Goal: Task Accomplishment & Management: Manage account settings

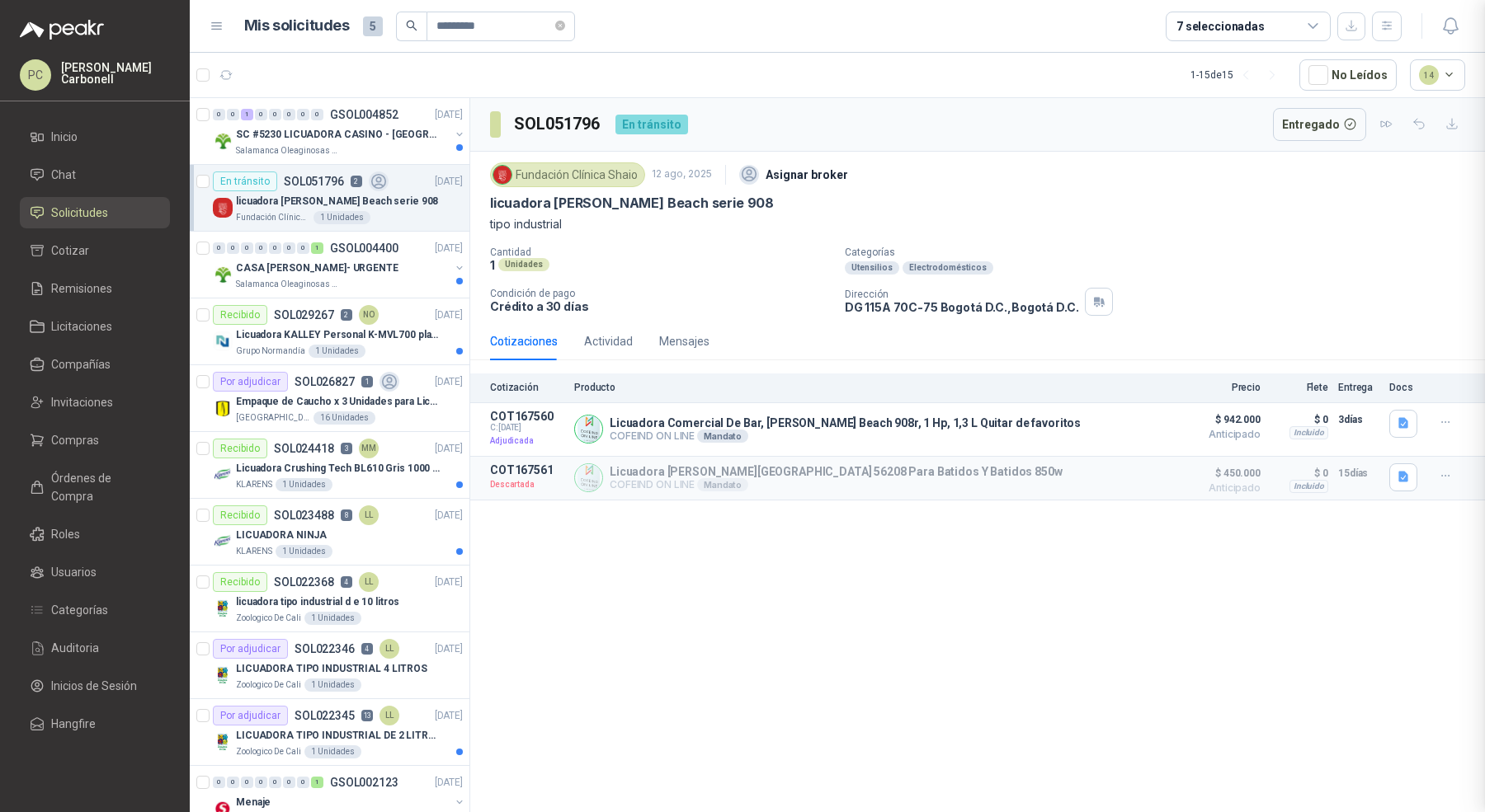
scroll to position [187, 0]
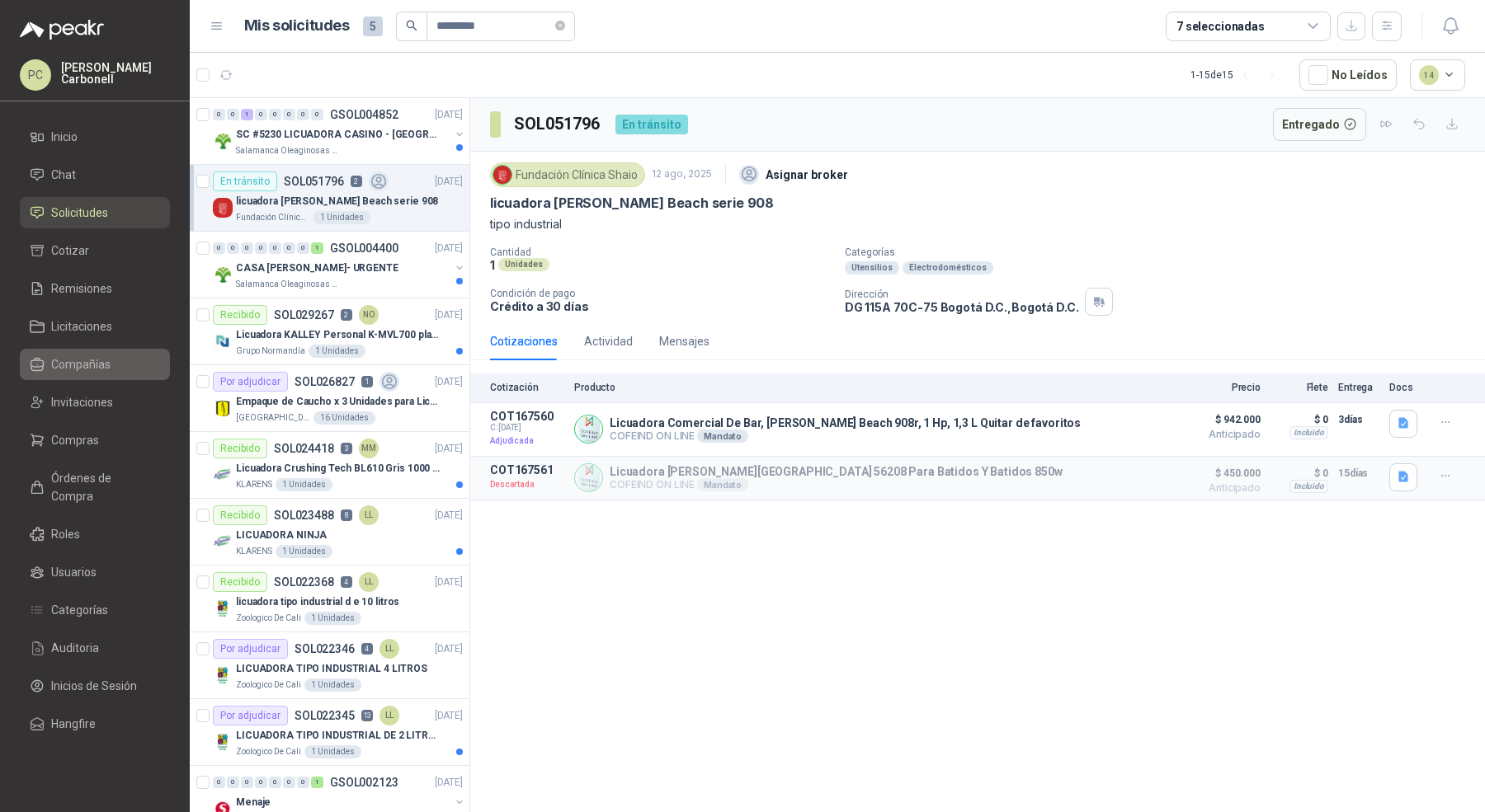
click at [97, 355] on span "Compañías" at bounding box center [81, 364] width 60 height 18
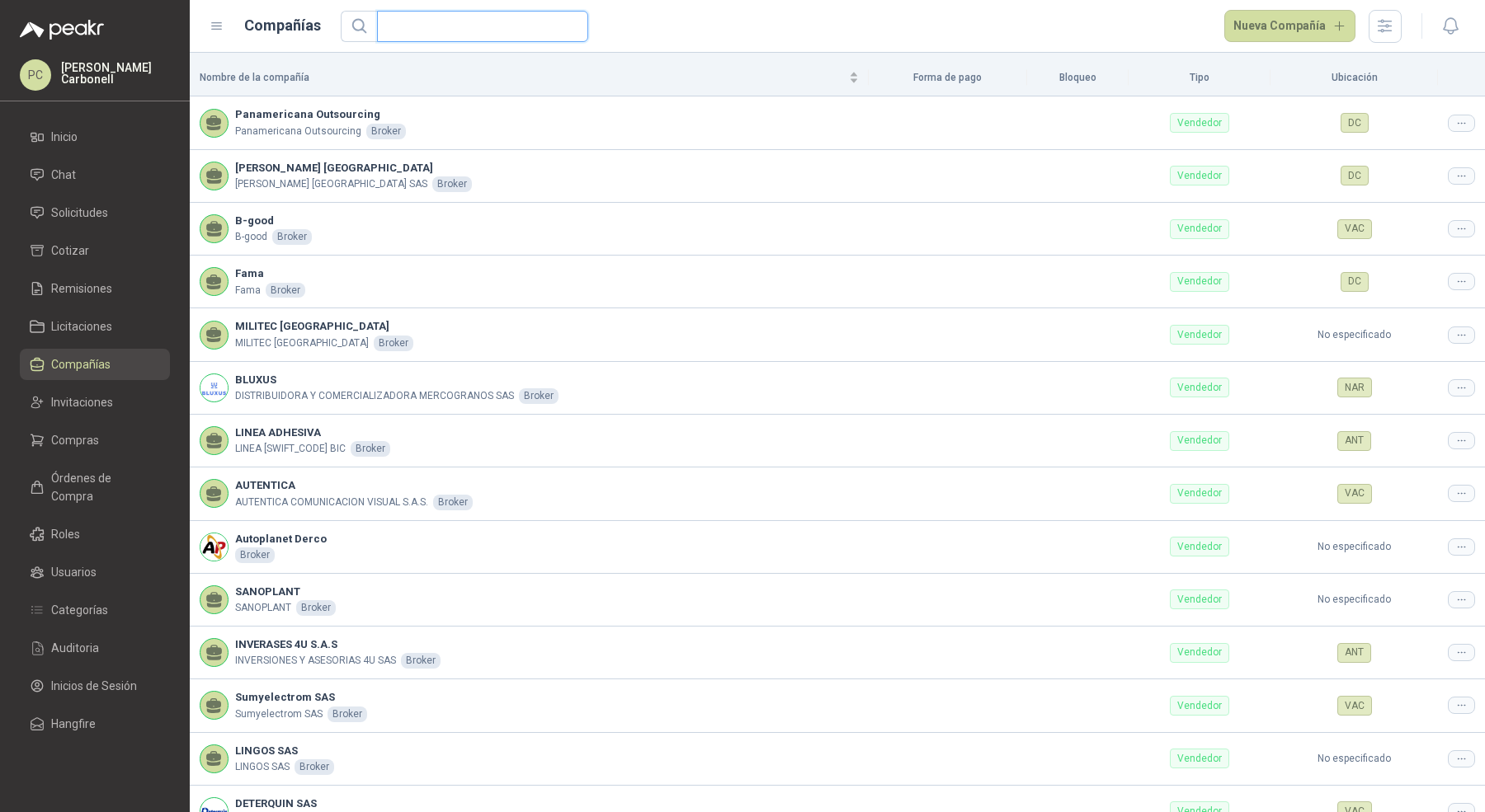
click at [414, 28] on input "text" at bounding box center [476, 26] width 179 height 29
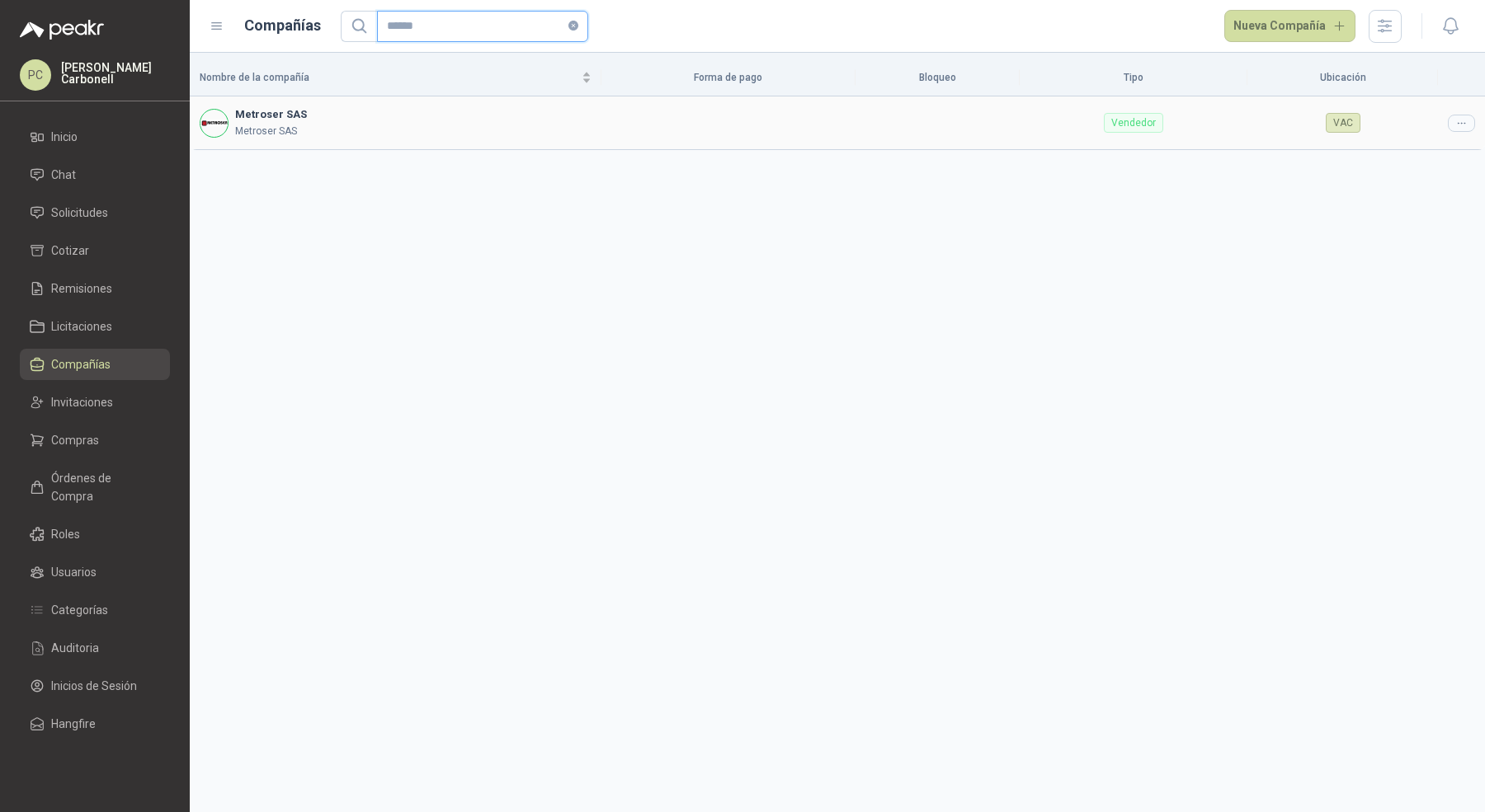
type input "******"
click at [1453, 120] on div at bounding box center [1461, 123] width 28 height 17
click at [1439, 149] on span "Editar compañía" at bounding box center [1418, 150] width 85 height 18
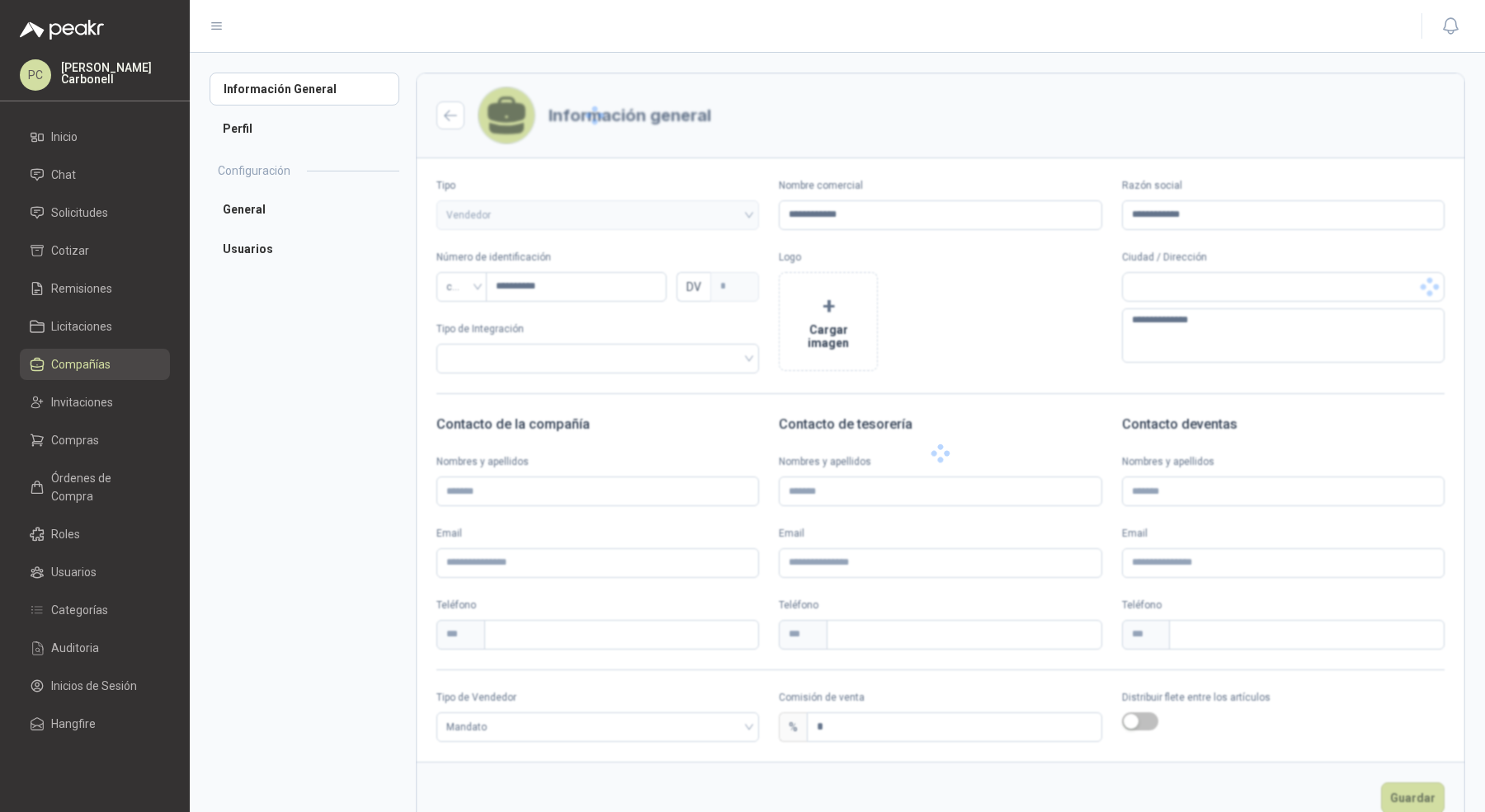
type input "**********"
type input "*"
type textarea "**********"
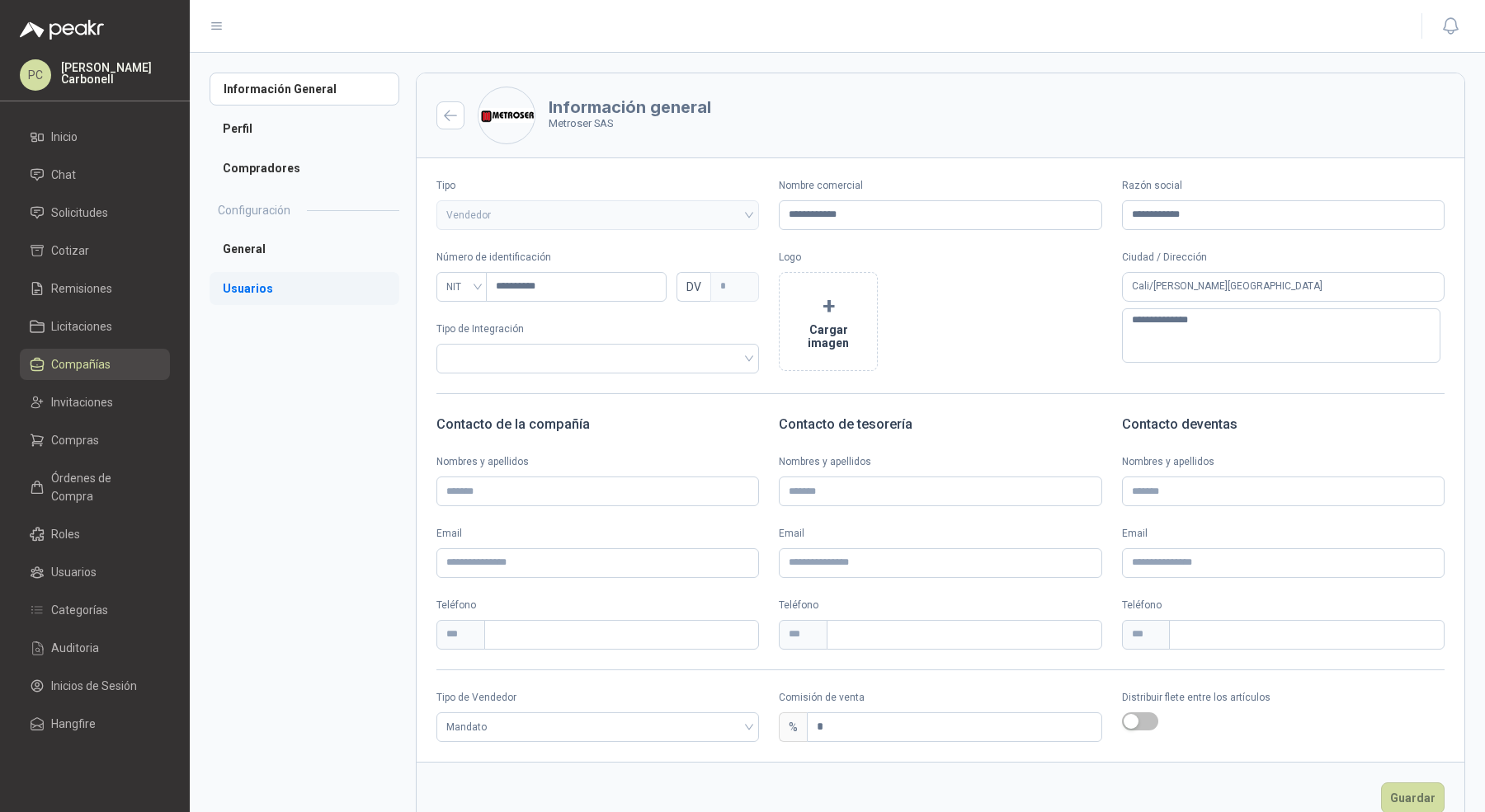
click at [308, 285] on li "Usuarios" at bounding box center [305, 289] width 190 height 33
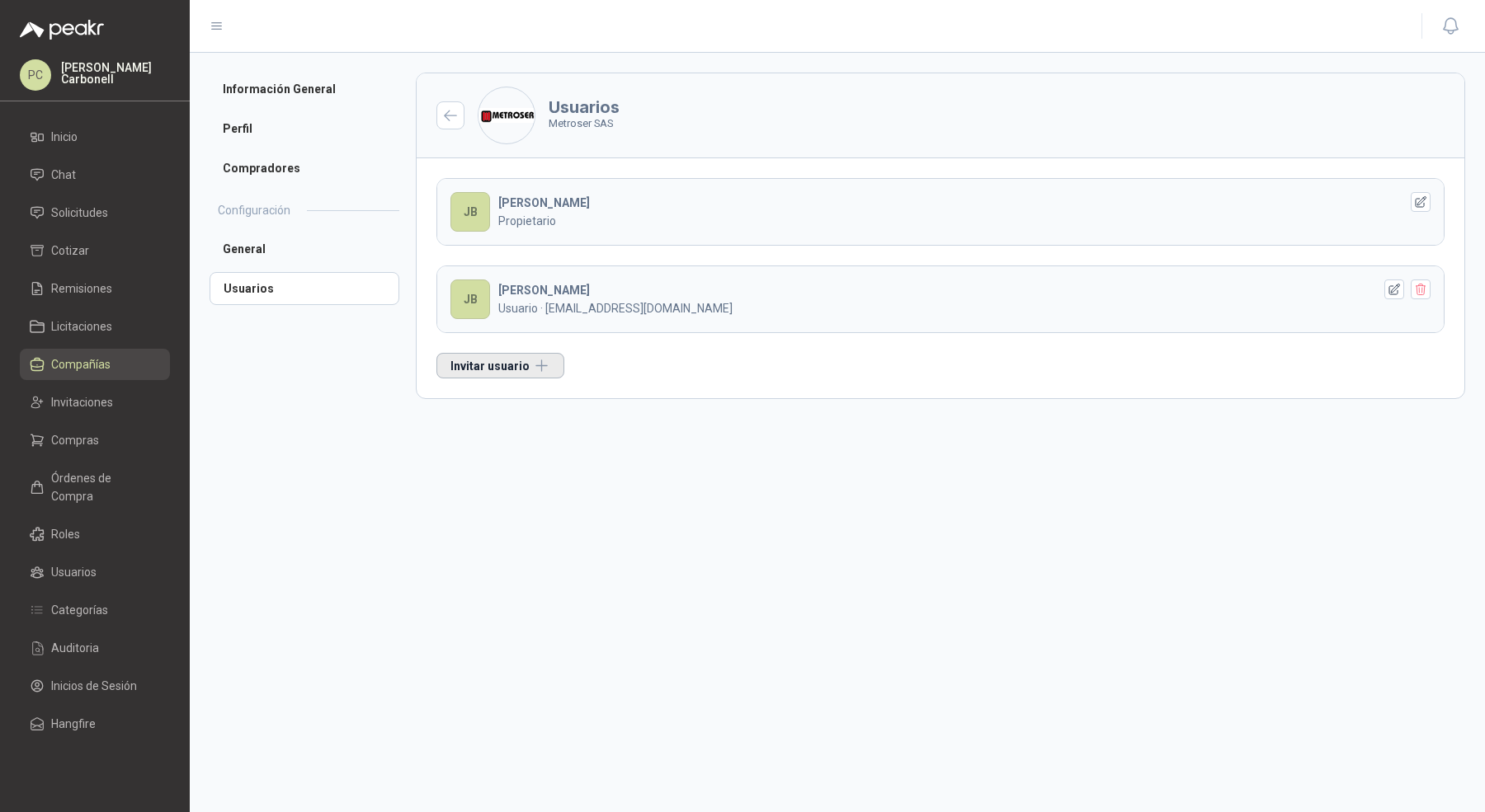
click at [501, 372] on button "Invitar usuario" at bounding box center [500, 366] width 128 height 26
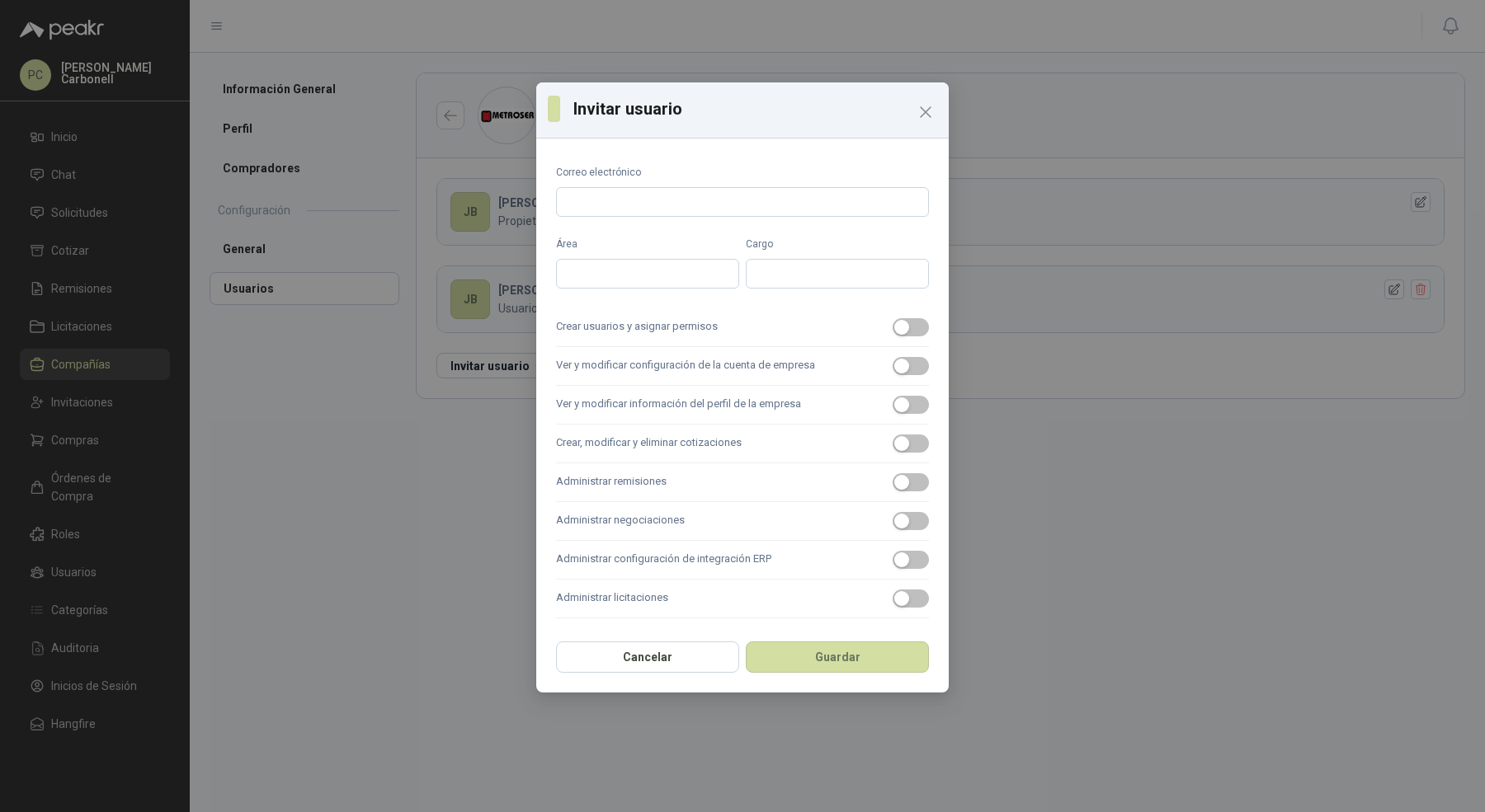
click at [718, 184] on div "Correo electrónico" at bounding box center [742, 191] width 373 height 52
click at [718, 201] on input "Correo electrónico" at bounding box center [742, 201] width 373 height 29
type input "**********"
click at [661, 279] on input "Área" at bounding box center [647, 274] width 183 height 29
type input "*****"
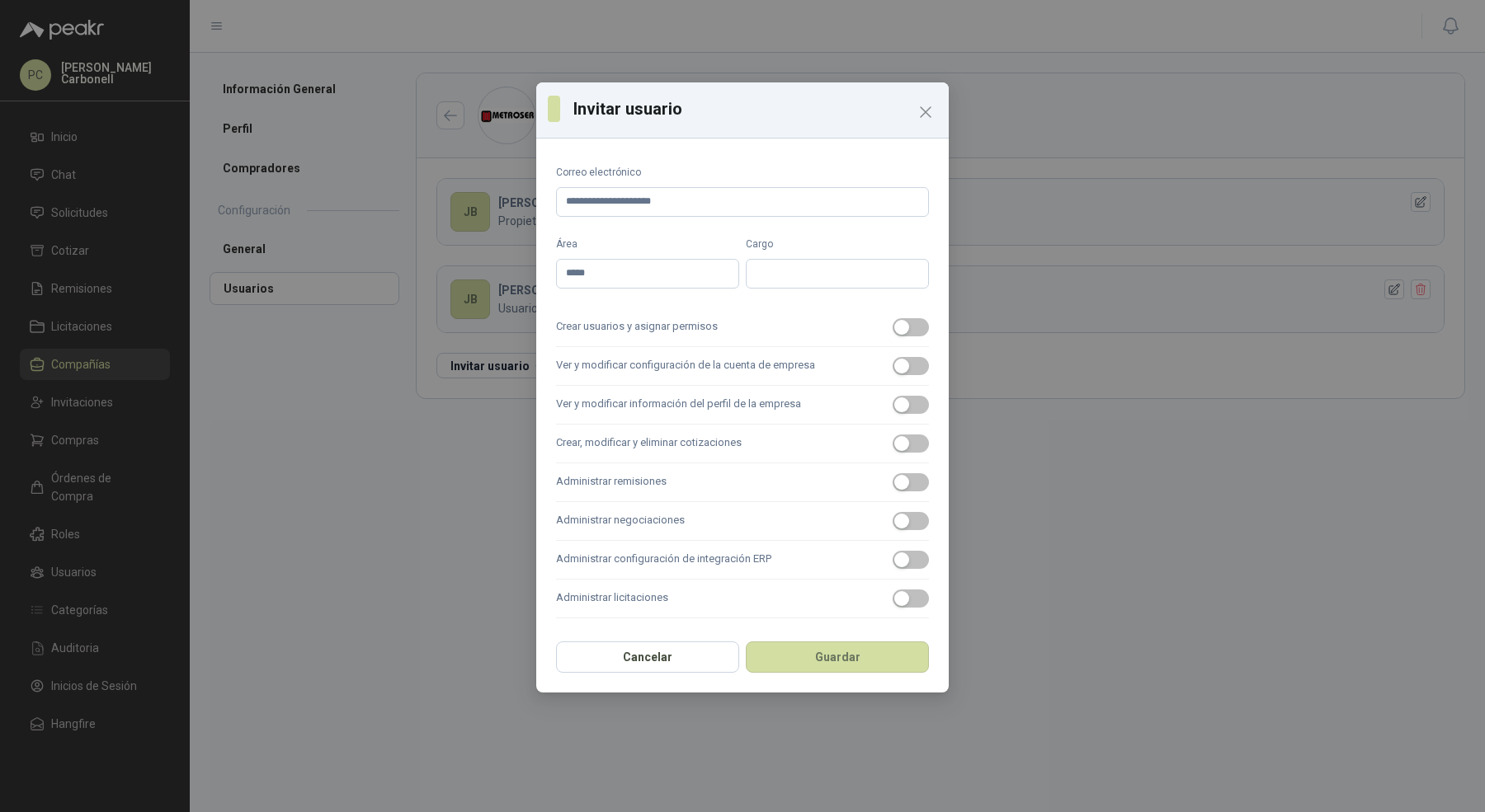
click at [671, 327] on label "Crear usuarios y asignar permisos" at bounding box center [742, 328] width 373 height 39
click at [893, 327] on button "Crear usuarios y asignar permisos" at bounding box center [911, 327] width 36 height 18
click at [671, 360] on label "Ver y modificar configuración de la cuenta de empresa" at bounding box center [742, 367] width 373 height 39
click at [893, 360] on button "Ver y modificar configuración de la cuenta de empresa" at bounding box center [911, 366] width 36 height 18
click at [670, 391] on label "Ver y modificar información del perfil de la empresa" at bounding box center [742, 405] width 373 height 39
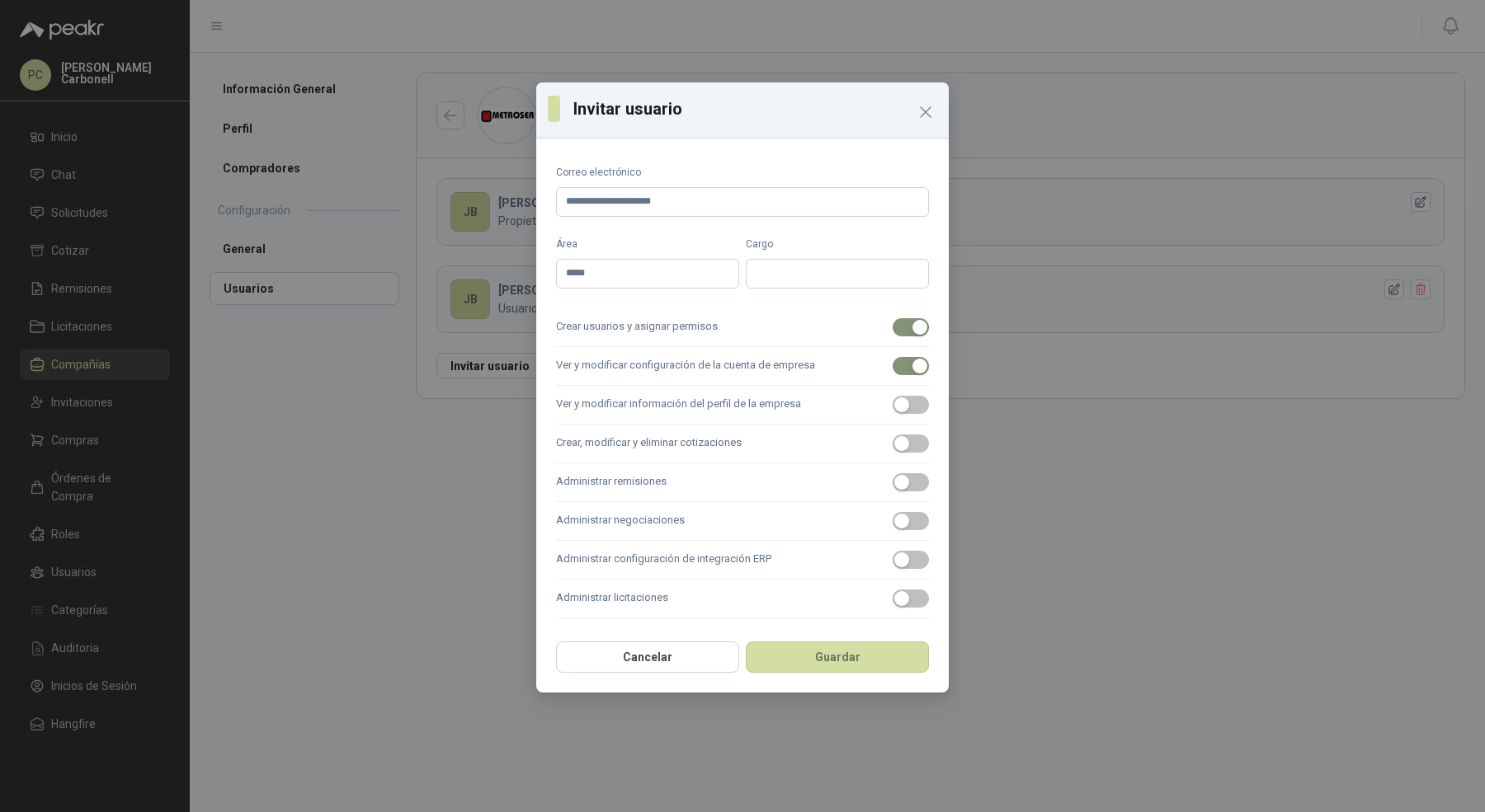
click at [893, 396] on button "Ver y modificar información del perfil de la empresa" at bounding box center [911, 405] width 36 height 18
click at [667, 429] on label "Crear, modificar y eliminar cotizaciones" at bounding box center [742, 444] width 373 height 39
click at [893, 435] on button "Crear, modificar y eliminar cotizaciones" at bounding box center [911, 444] width 36 height 18
click at [663, 475] on label "Administrar remisiones" at bounding box center [742, 482] width 373 height 39
click at [893, 475] on button "Administrar remisiones" at bounding box center [911, 482] width 36 height 18
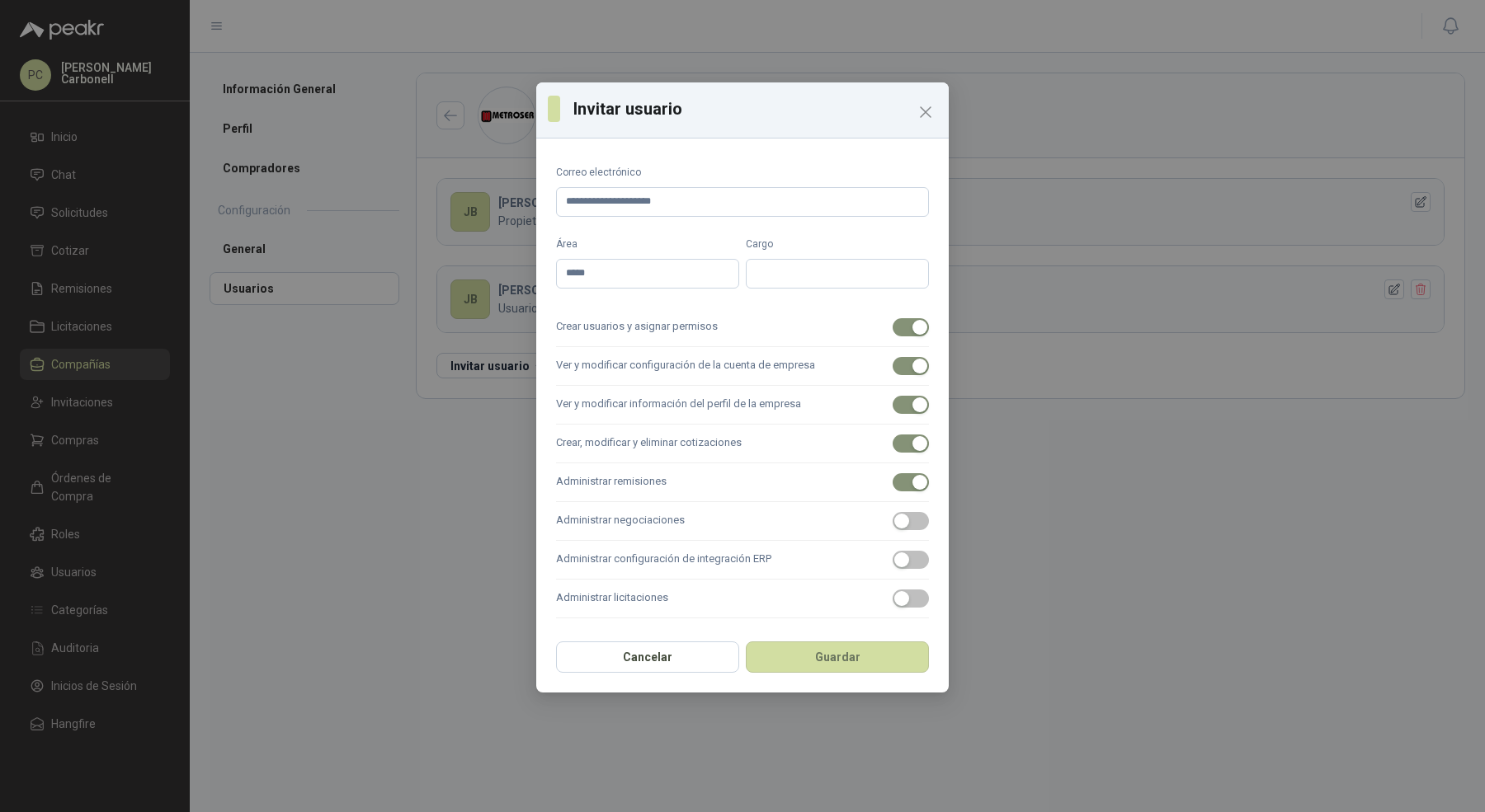
click at [661, 512] on label "Administrar negociaciones" at bounding box center [742, 521] width 373 height 39
click at [893, 512] on button "Administrar negociaciones" at bounding box center [911, 520] width 36 height 18
click at [658, 569] on label "Administrar configuración de integración ERP" at bounding box center [742, 560] width 373 height 39
click at [893, 569] on button "Administrar configuración de integración ERP" at bounding box center [911, 559] width 36 height 18
click at [658, 609] on label "Administrar licitaciones" at bounding box center [742, 599] width 373 height 39
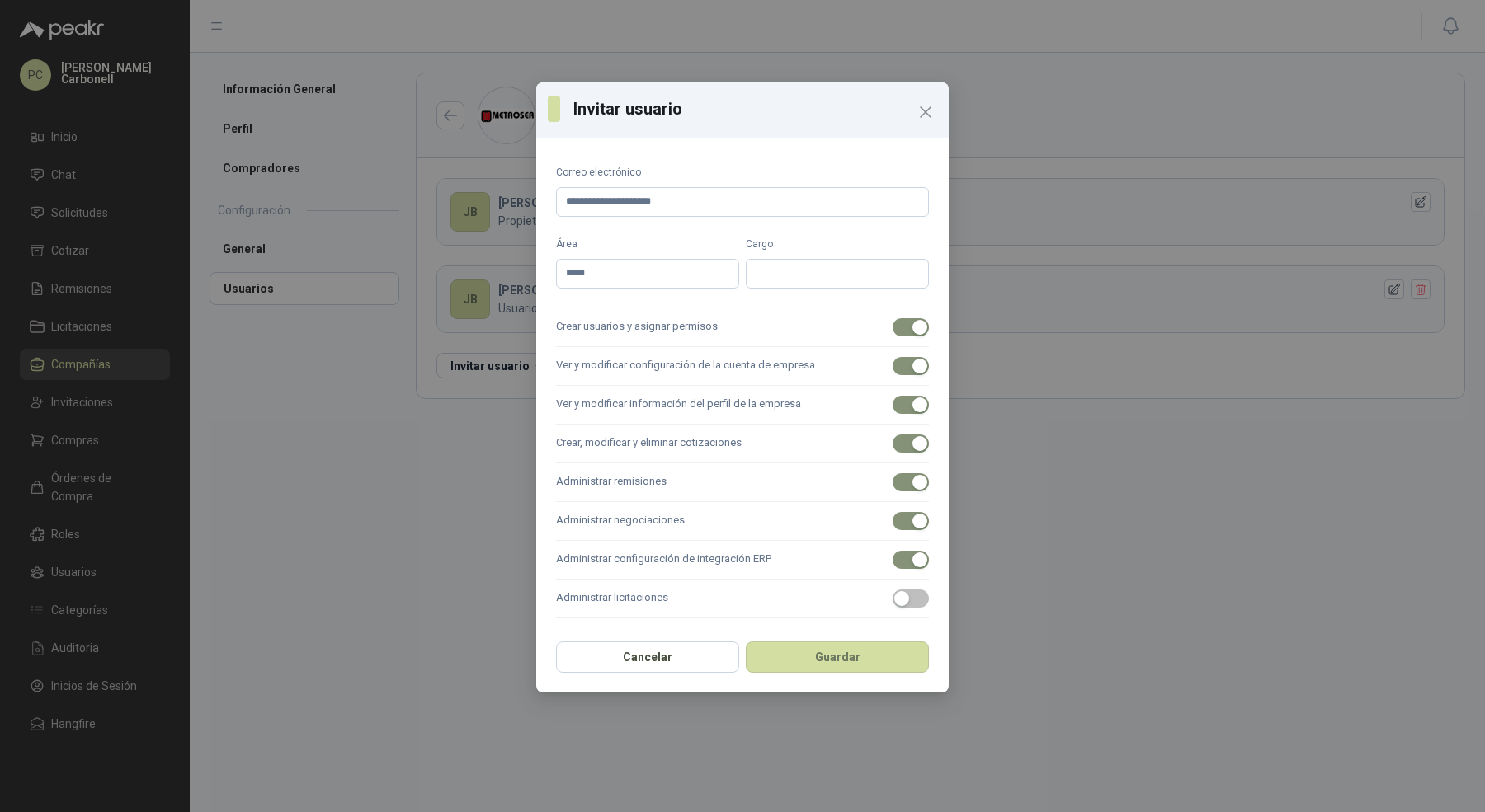
click at [893, 608] on button "Administrar licitaciones" at bounding box center [911, 598] width 36 height 18
click at [750, 644] on button "Guardar" at bounding box center [837, 657] width 183 height 31
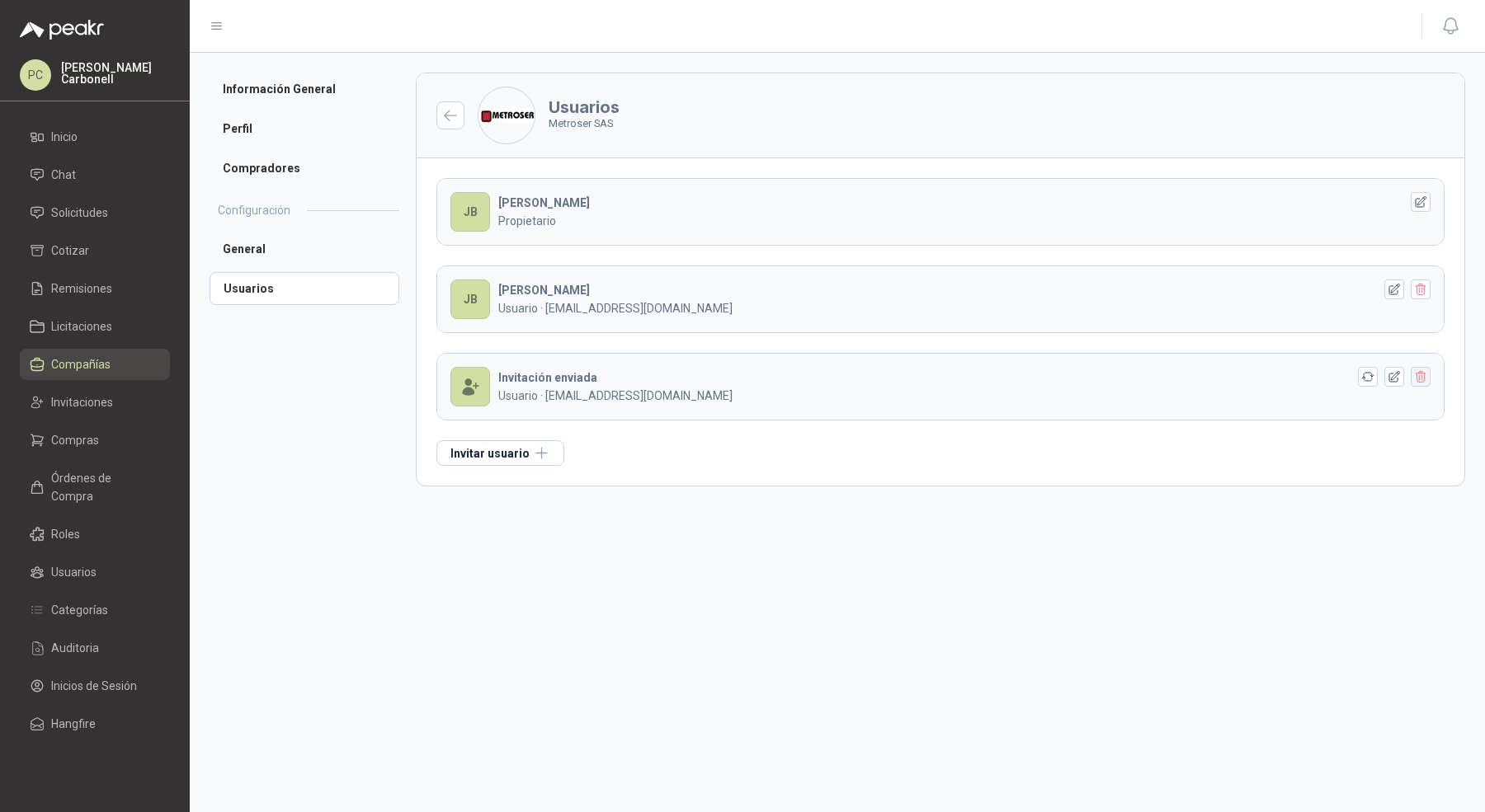
click at [1422, 371] on icon "button" at bounding box center [1421, 377] width 14 height 14
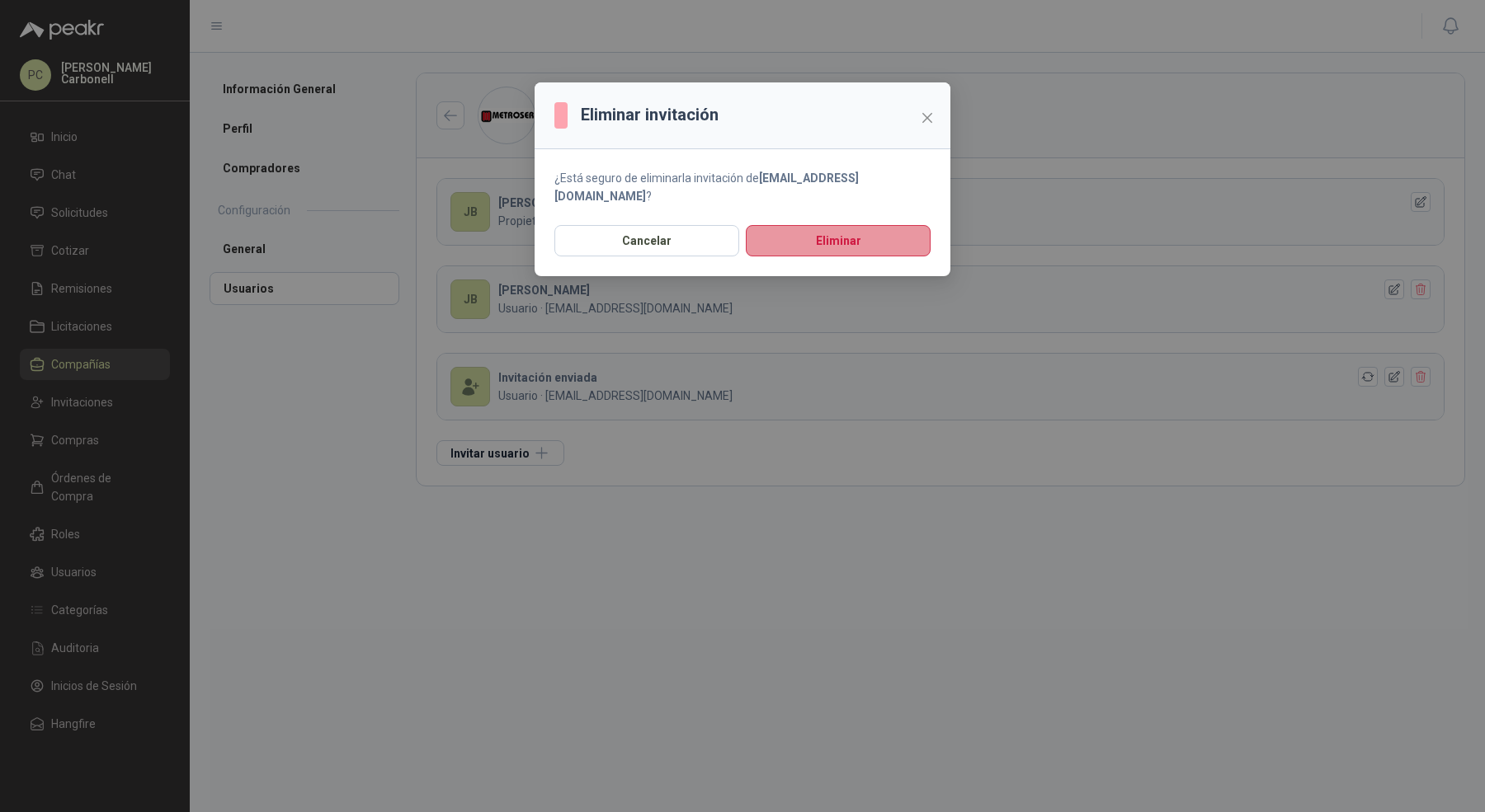
click at [915, 225] on button "Eliminar" at bounding box center [838, 240] width 185 height 31
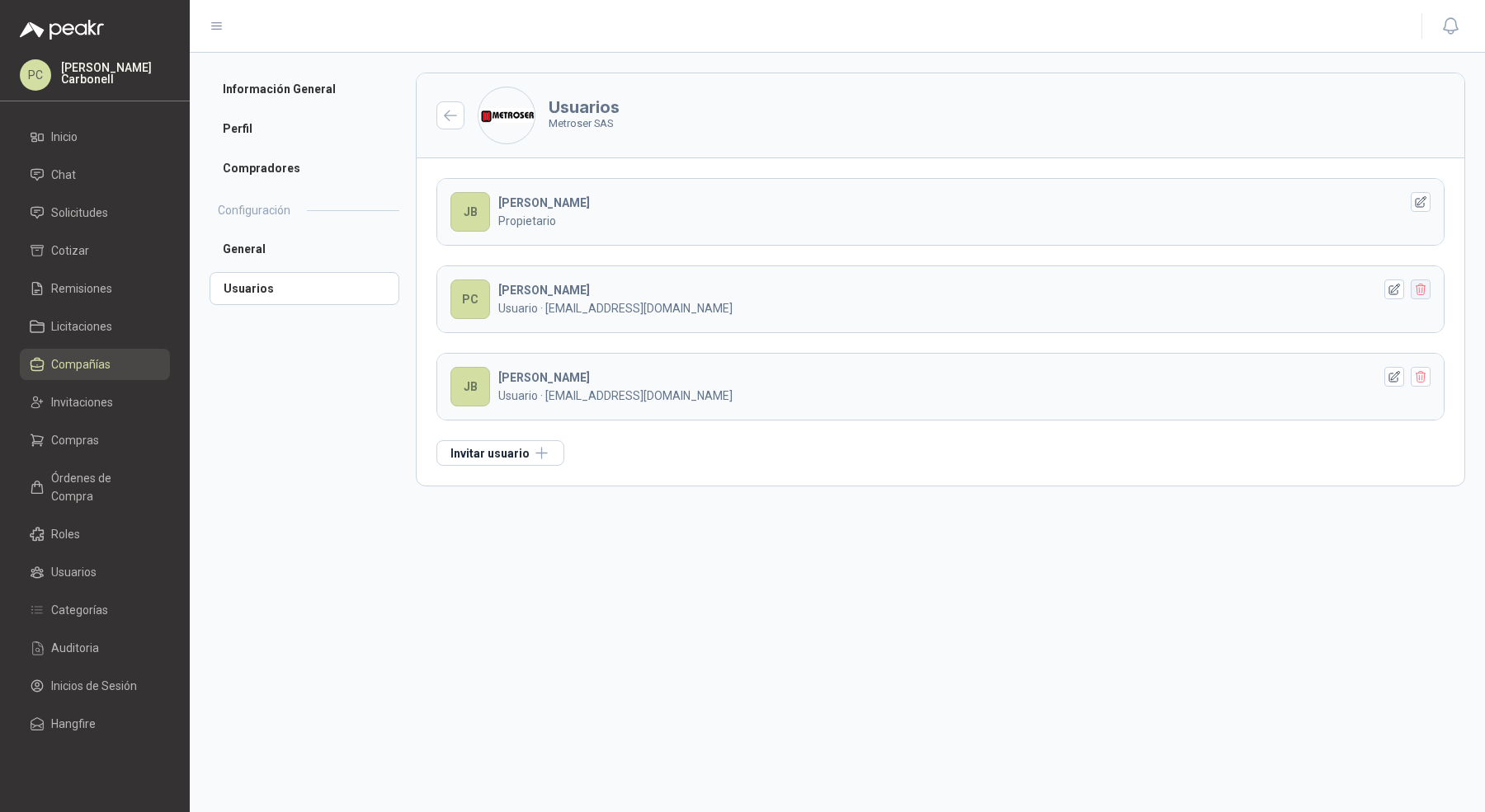
click at [1423, 288] on icon "button" at bounding box center [1421, 290] width 14 height 14
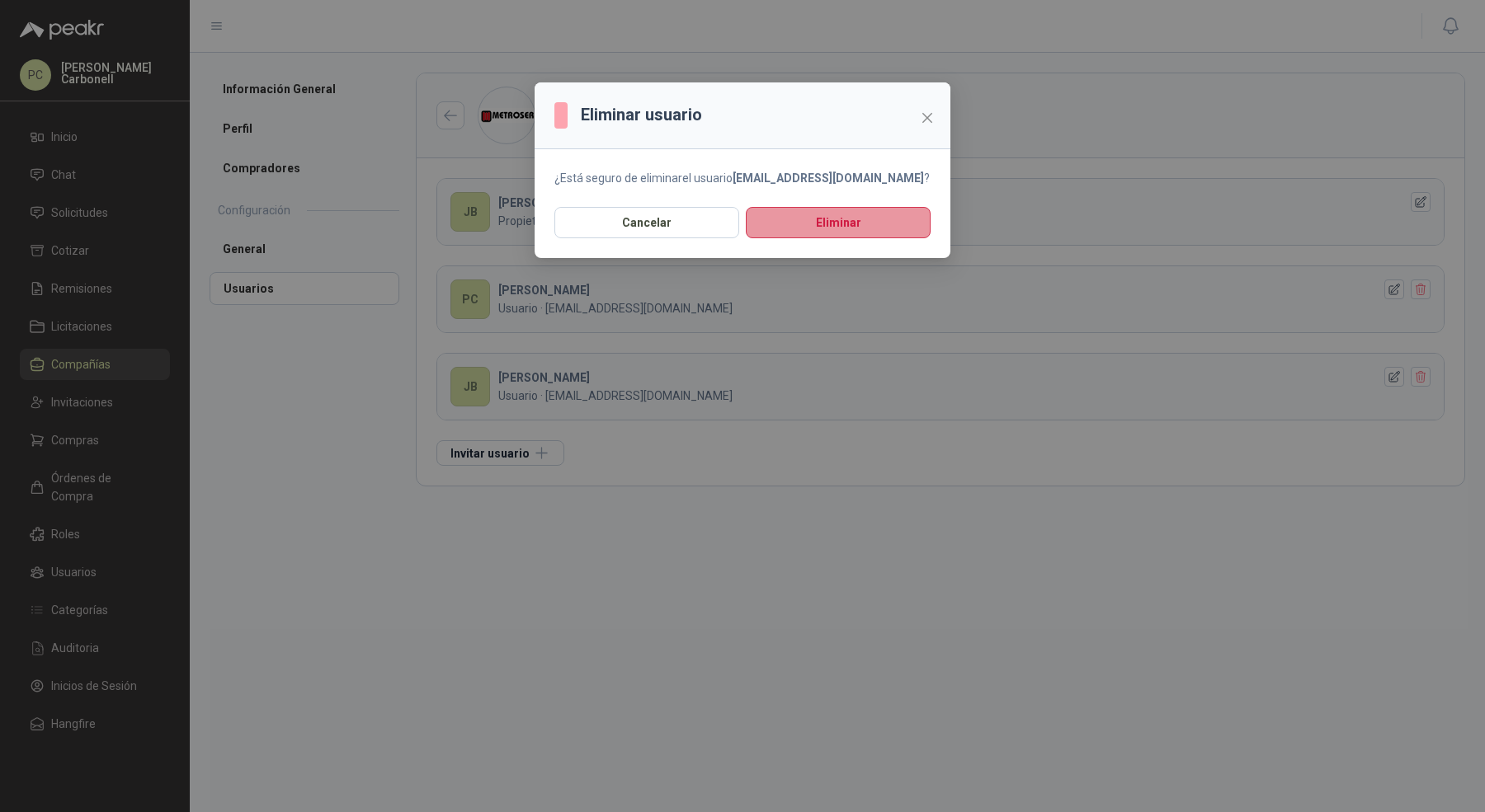
click at [788, 210] on button "Eliminar" at bounding box center [838, 222] width 185 height 31
